Goal: Task Accomplishment & Management: Use online tool/utility

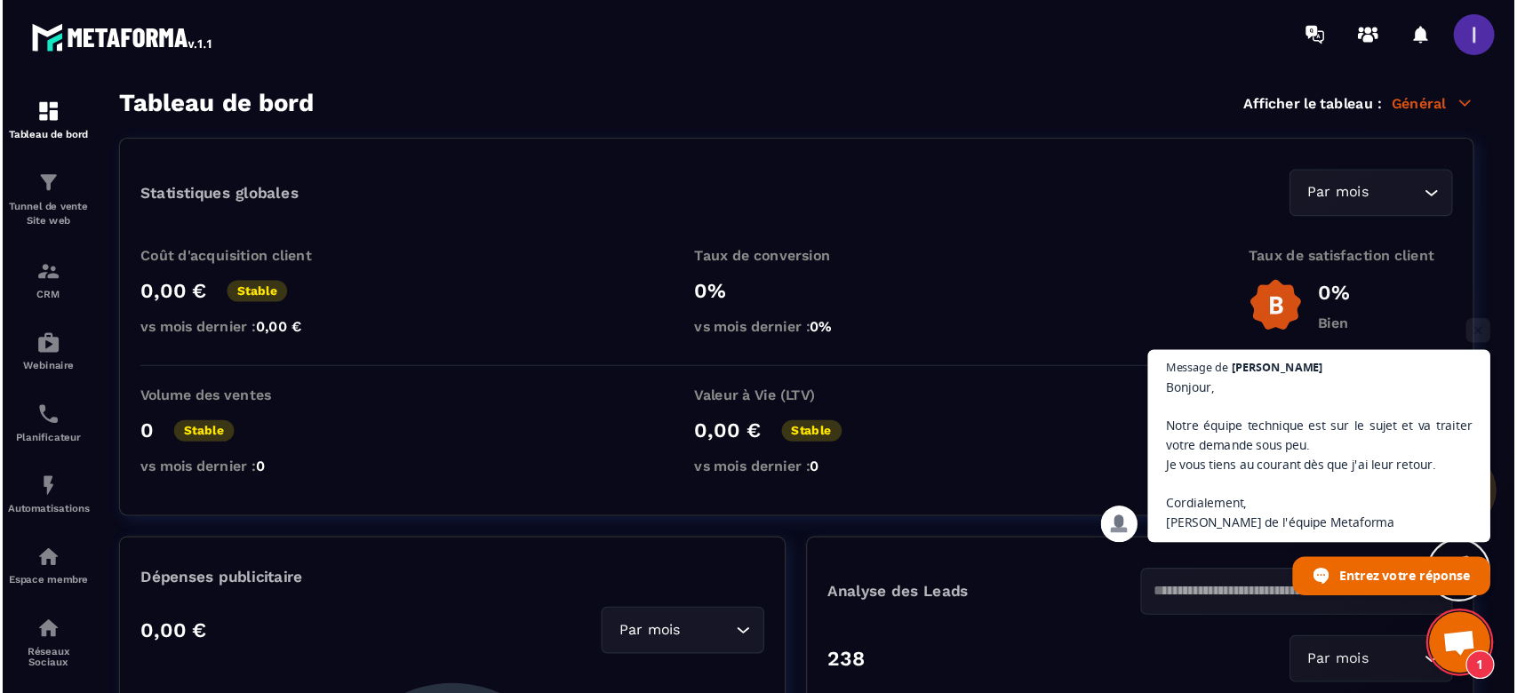
scroll to position [1216, 0]
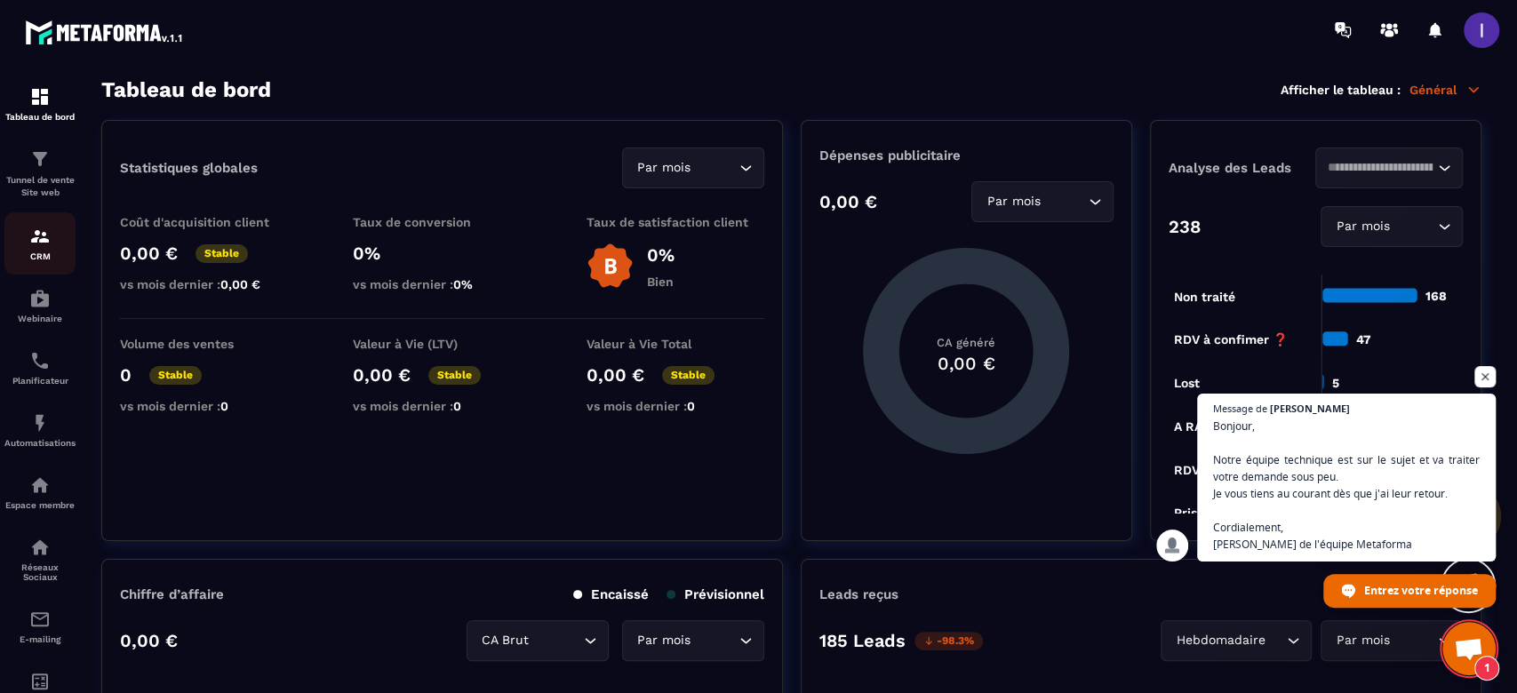
click at [52, 252] on p "CRM" at bounding box center [39, 257] width 71 height 10
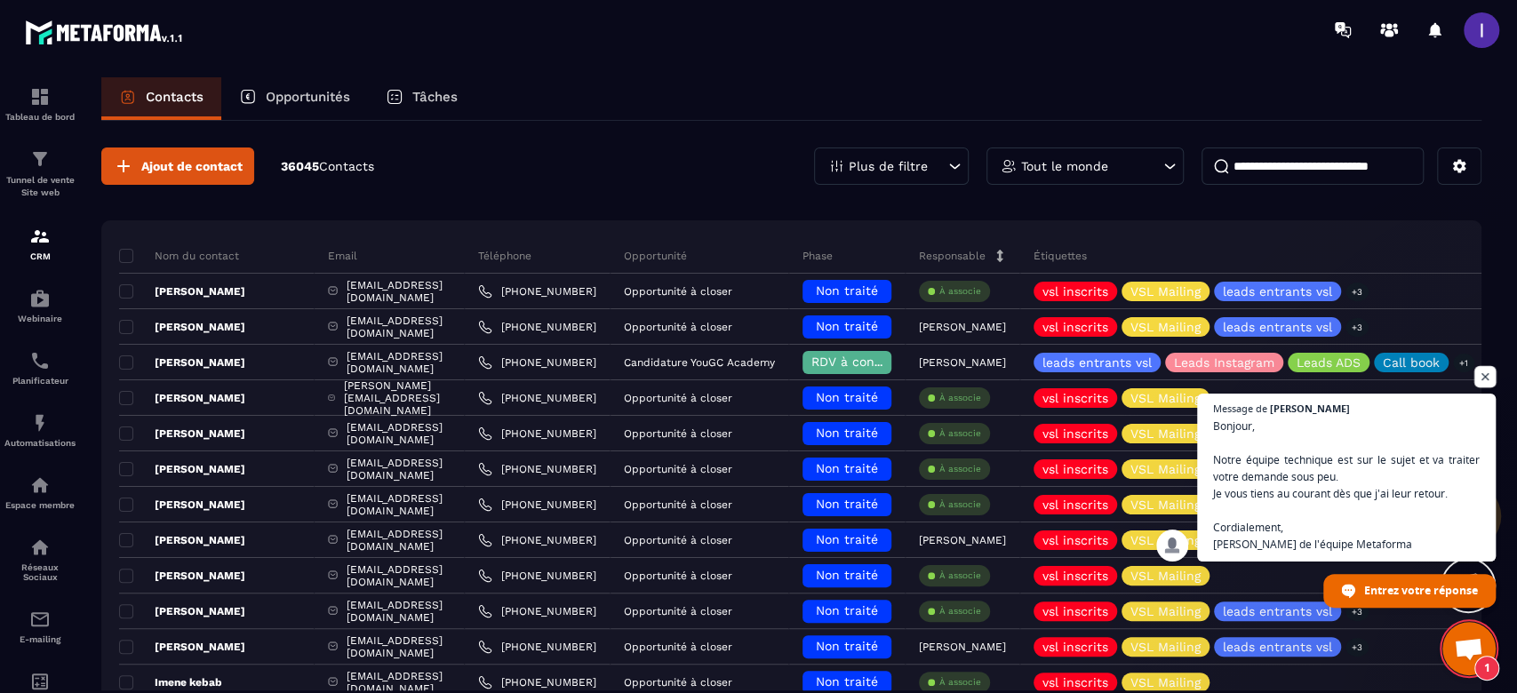
click at [1479, 376] on span "Ouvrir le chat" at bounding box center [1485, 377] width 22 height 22
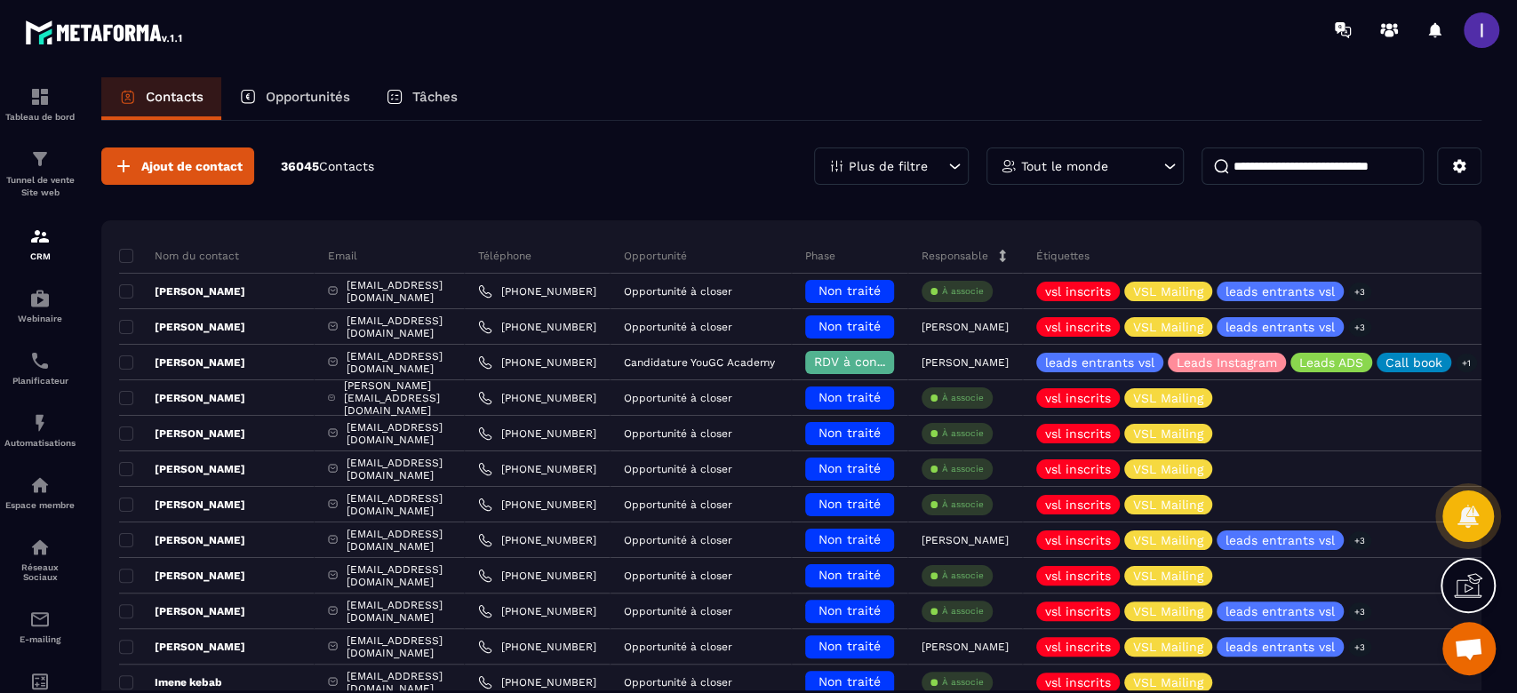
click at [272, 99] on p "Opportunités" at bounding box center [308, 97] width 84 height 16
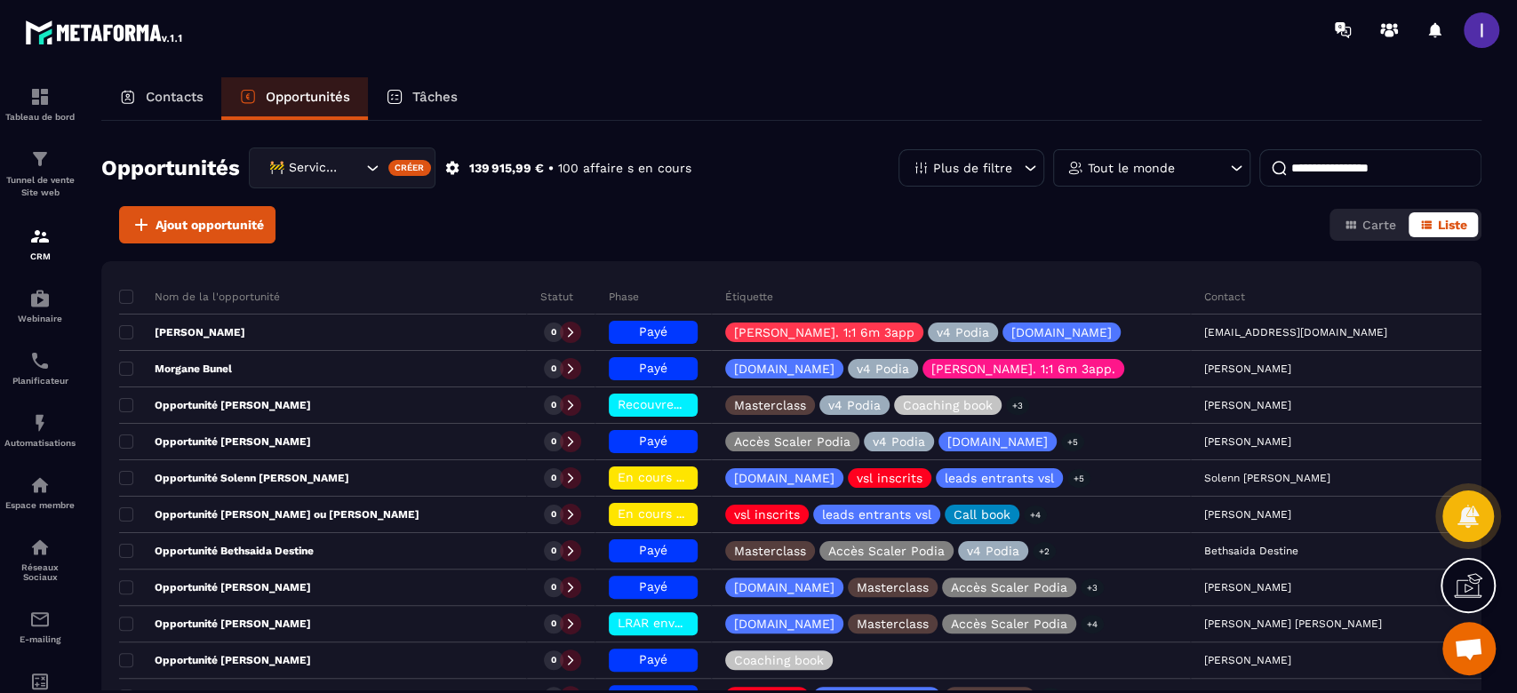
click at [1369, 176] on input at bounding box center [1370, 167] width 222 height 37
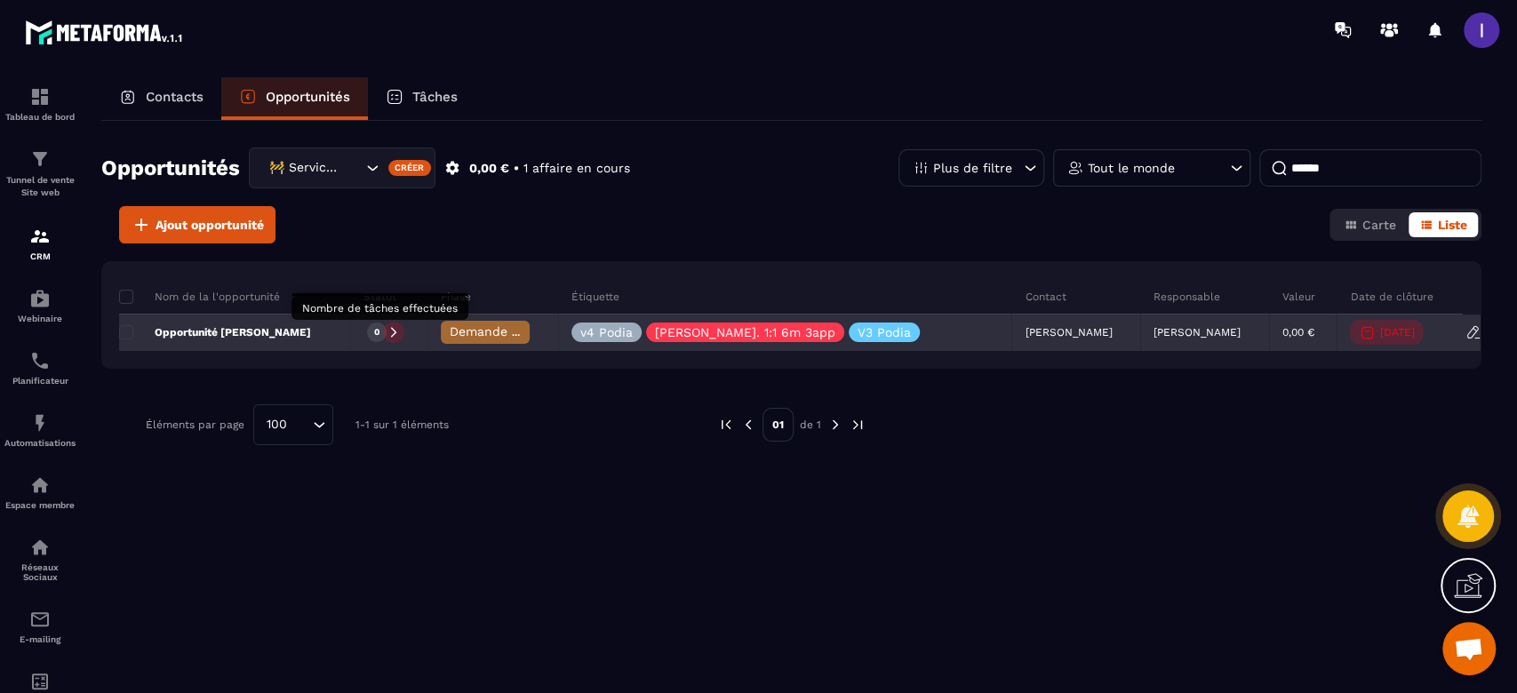
type input "******"
click at [379, 331] on p "0" at bounding box center [376, 332] width 5 height 12
